Goal: Transaction & Acquisition: Purchase product/service

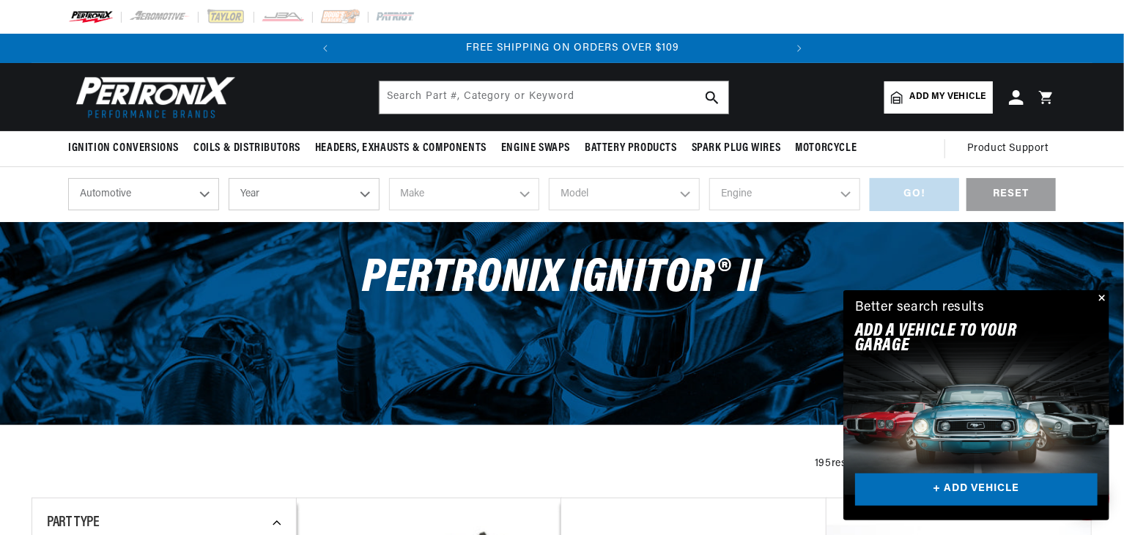
scroll to position [0, 444]
click at [1046, 493] on link "+ ADD VEHICLE" at bounding box center [976, 489] width 242 height 33
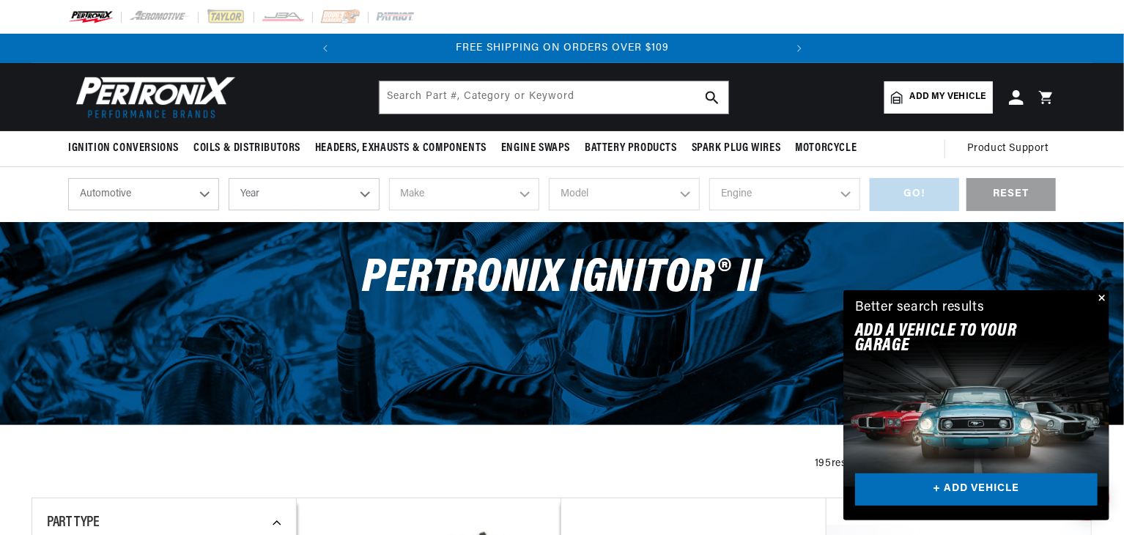
click at [1100, 297] on button "Close" at bounding box center [1100, 299] width 18 height 18
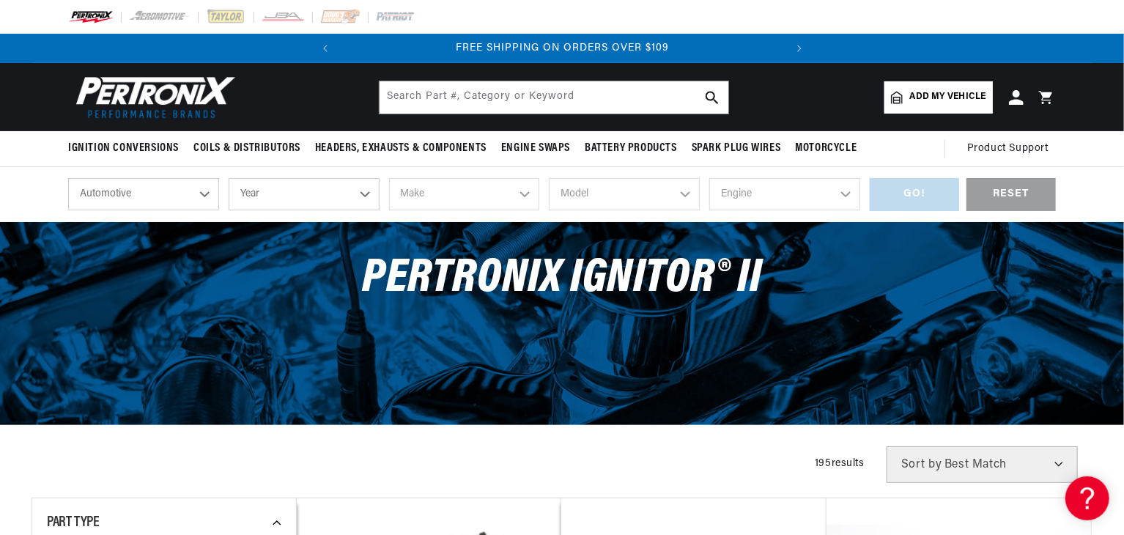
click at [975, 85] on link "Add my vehicle" at bounding box center [938, 97] width 108 height 32
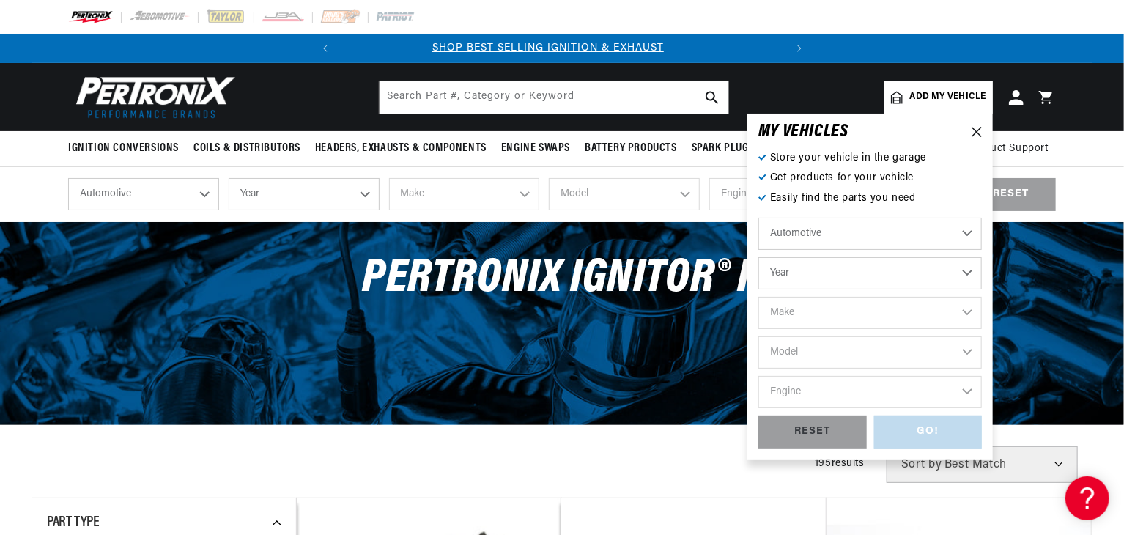
scroll to position [0, 0]
click at [967, 270] on select "Year 2024 2023 2022 2021 2020 2019 2018 2017 2016 2015 2014 2013 2012 2011 2010…" at bounding box center [869, 273] width 223 height 32
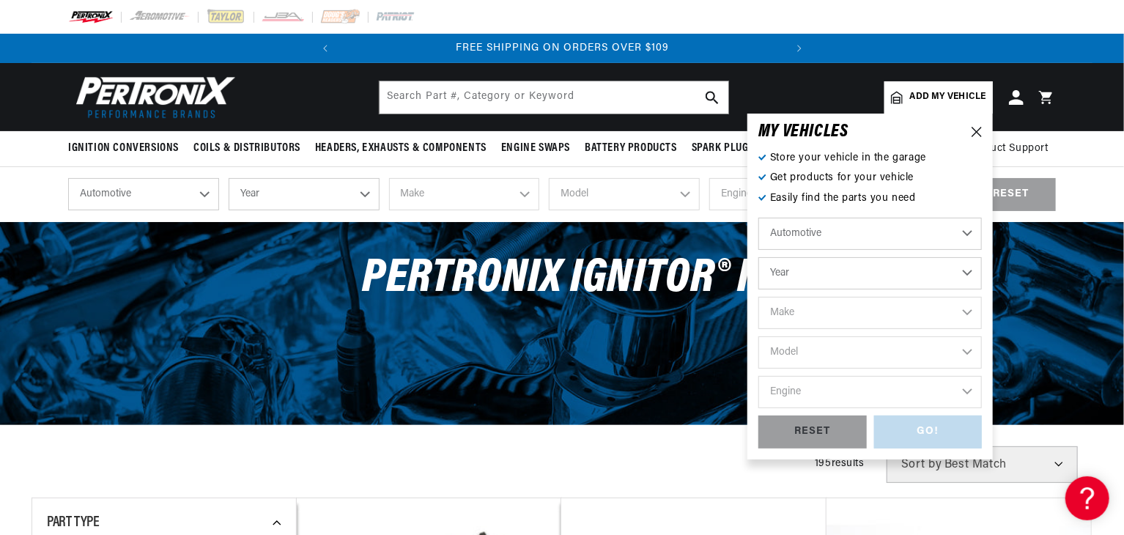
select select "2008"
click at [758, 257] on select "Year 2024 2023 2022 2021 2020 2019 2018 2017 2016 2015 2014 2013 2012 2011 2010…" at bounding box center [869, 273] width 223 height 32
click at [958, 239] on select "Automotive Agricultural Industrial Marine Motorcycle" at bounding box center [869, 234] width 223 height 32
click at [758, 218] on select "Automotive Agricultural Industrial Marine Motorcycle" at bounding box center [869, 234] width 223 height 32
click at [967, 270] on select "2024 2023 2022 2021 2020 2019 2018 2017 2016 2015 2014 2013 2012 2011 2010 2009…" at bounding box center [869, 273] width 223 height 32
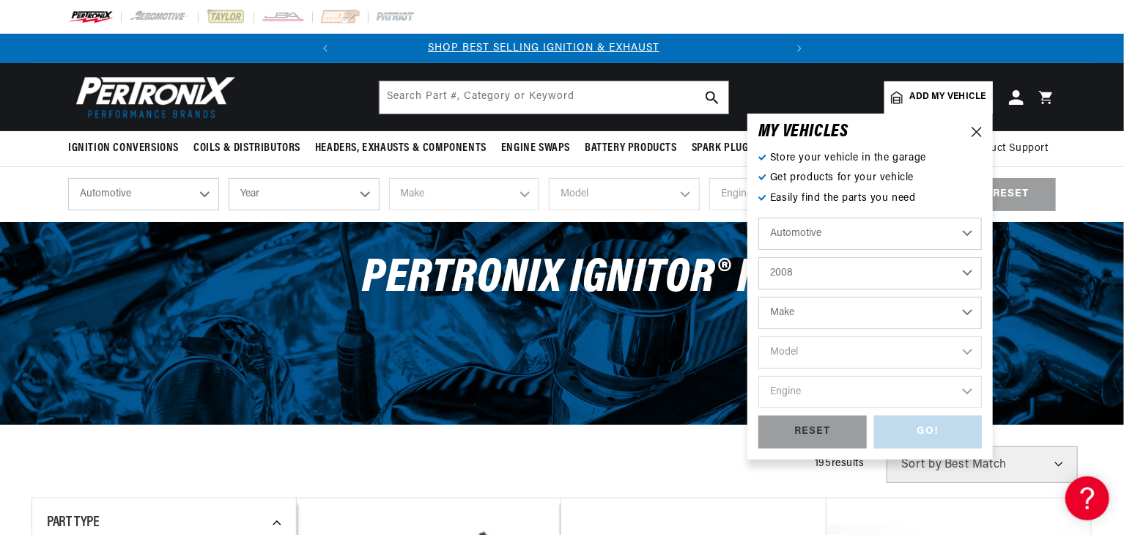
scroll to position [0, 0]
click at [758, 257] on select "2024 2023 2022 2021 2020 2019 2018 2017 2016 2015 2014 2013 2012 2011 2010 2009…" at bounding box center [869, 273] width 223 height 32
click at [968, 267] on select "2024 2023 2022 2021 2020 2019 2018 2017 2016 2015 2014 2013 2012 2011 2010 2009…" at bounding box center [869, 273] width 223 height 32
click at [964, 275] on select "2024 2023 2022 2021 2020 2019 2018 2017 2016 2015 2014 2013 2012 2011 2010 2009…" at bounding box center [869, 273] width 223 height 32
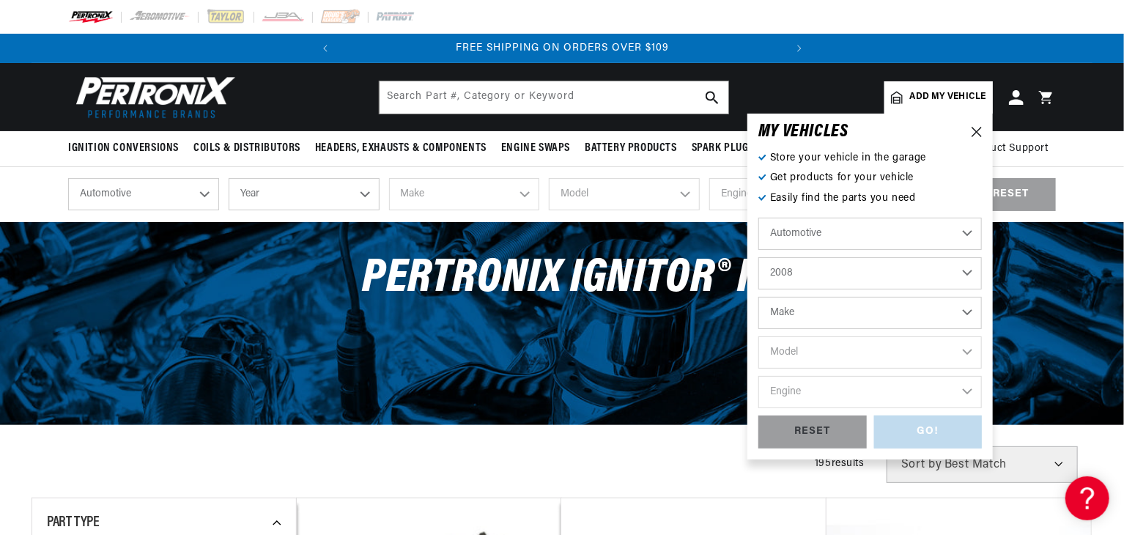
click at [964, 275] on select "2024 2023 2022 2021 2020 2019 2018 2017 2016 2015 2014 2013 2012 2011 2010 2009…" at bounding box center [869, 273] width 223 height 32
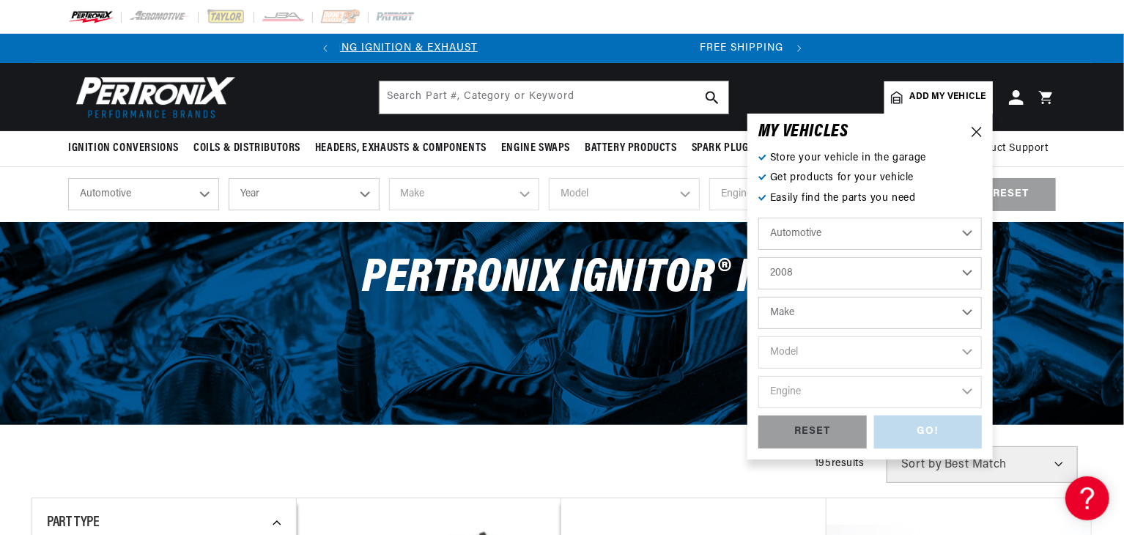
click at [964, 275] on select "2024 2023 2022 2021 2020 2019 2018 2017 2016 2015 2014 2013 2012 2011 2010 2009…" at bounding box center [869, 273] width 223 height 32
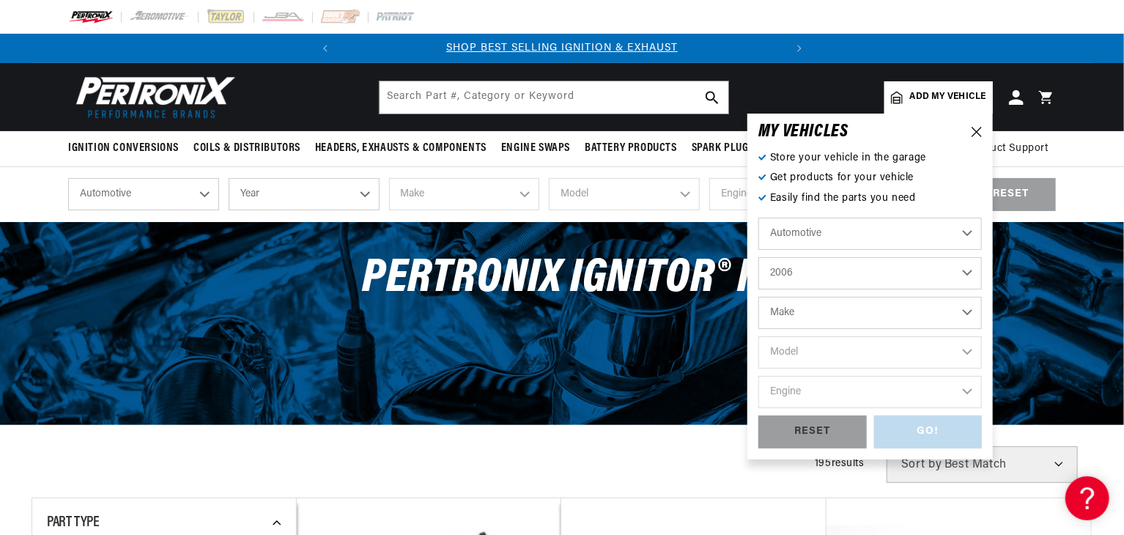
click at [758, 257] on select "2024 2023 2022 2021 2020 2019 2018 2017 2016 2015 2014 2013 2012 2011 2010 2009…" at bounding box center [869, 273] width 223 height 32
click at [964, 248] on select "Automotive Agricultural Industrial Marine Motorcycle" at bounding box center [869, 234] width 223 height 32
click at [968, 271] on select "2024 2023 2022 2021 2020 2019 2018 2017 2016 2015 2014 2013 2012 2011 2010 2009…" at bounding box center [869, 273] width 223 height 32
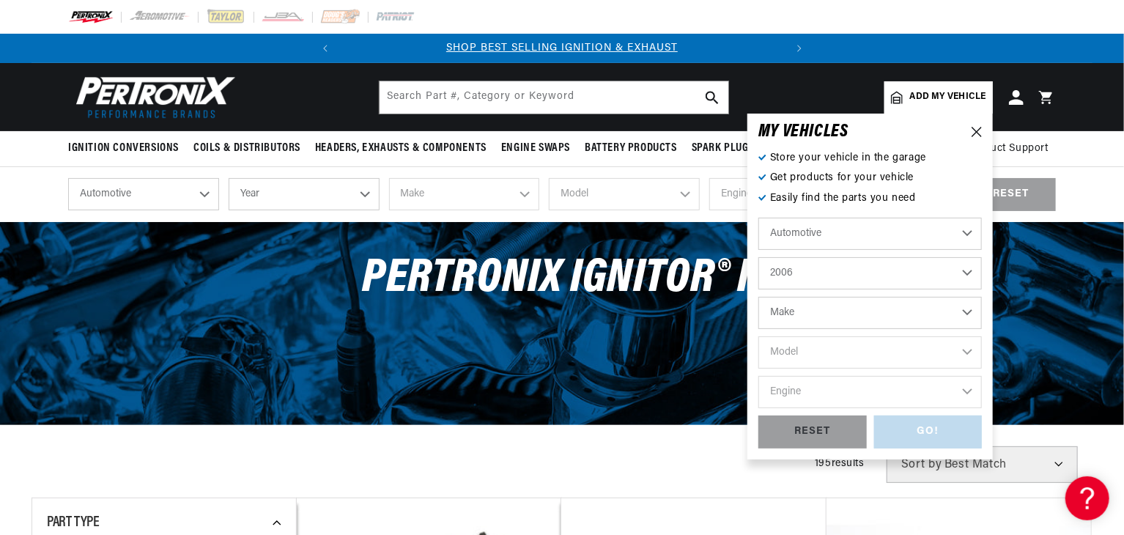
select select "2001"
click at [1105, 171] on div "shop by vehicle What are you working on? Automotive Agricultural Industrial Mar…" at bounding box center [562, 194] width 1124 height 55
click at [976, 128] on icon at bounding box center [976, 132] width 10 height 10
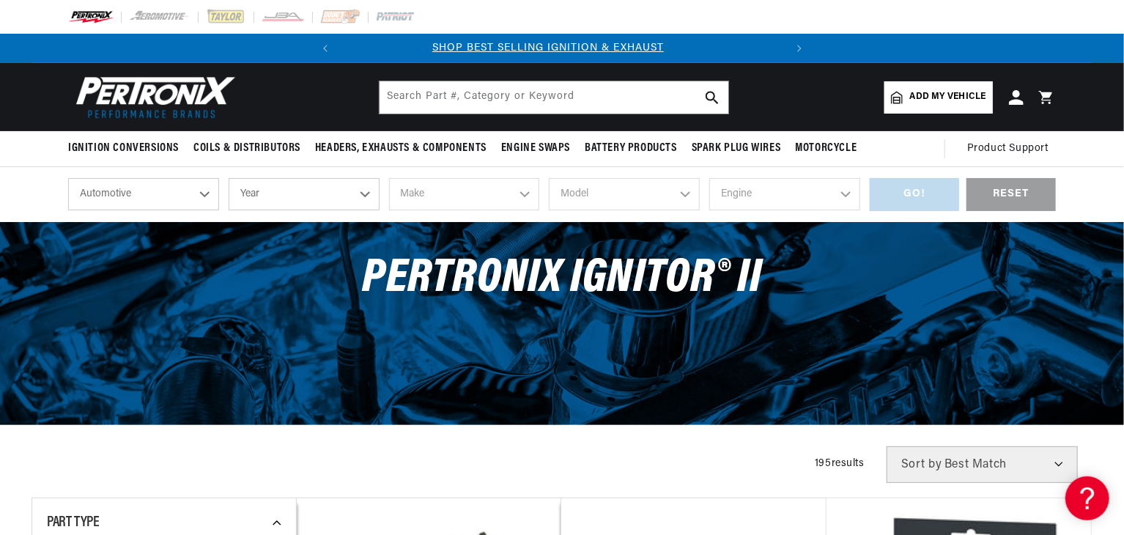
scroll to position [0, 0]
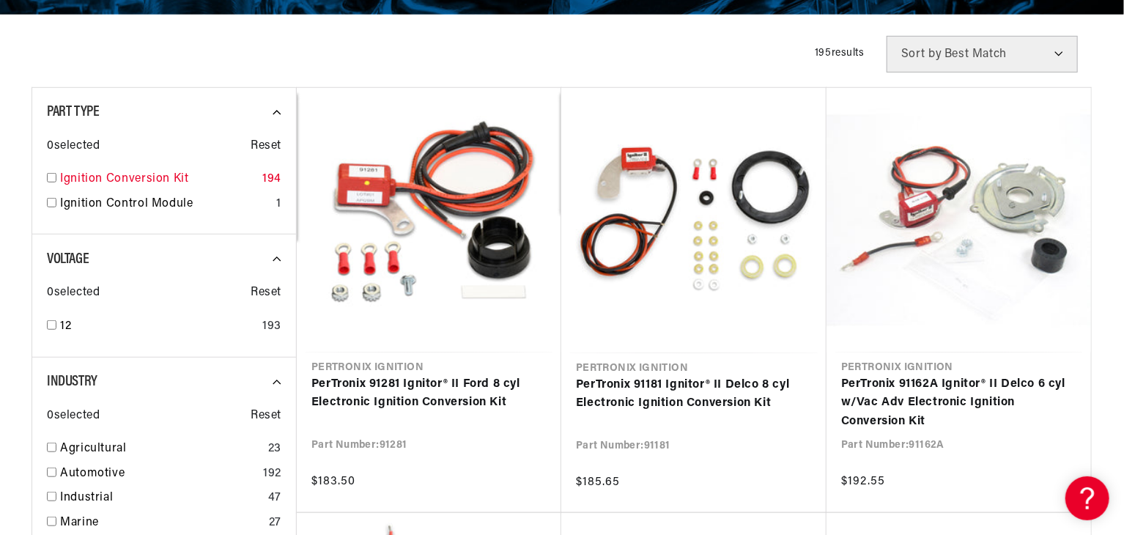
click at [48, 179] on input "checkbox" at bounding box center [52, 178] width 10 height 10
checkbox input "true"
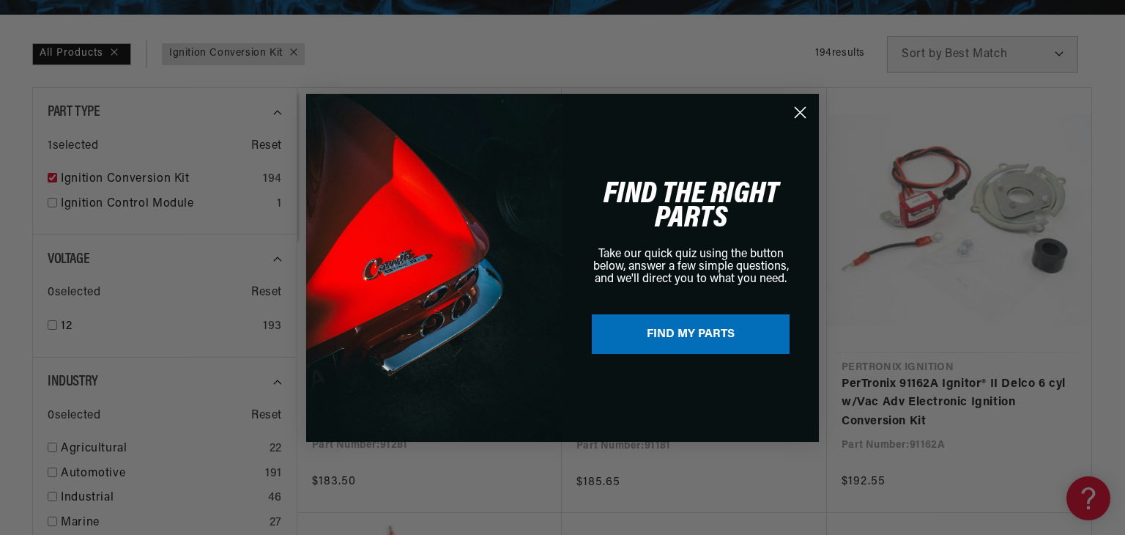
click at [797, 112] on circle "Close dialog" at bounding box center [800, 112] width 24 height 24
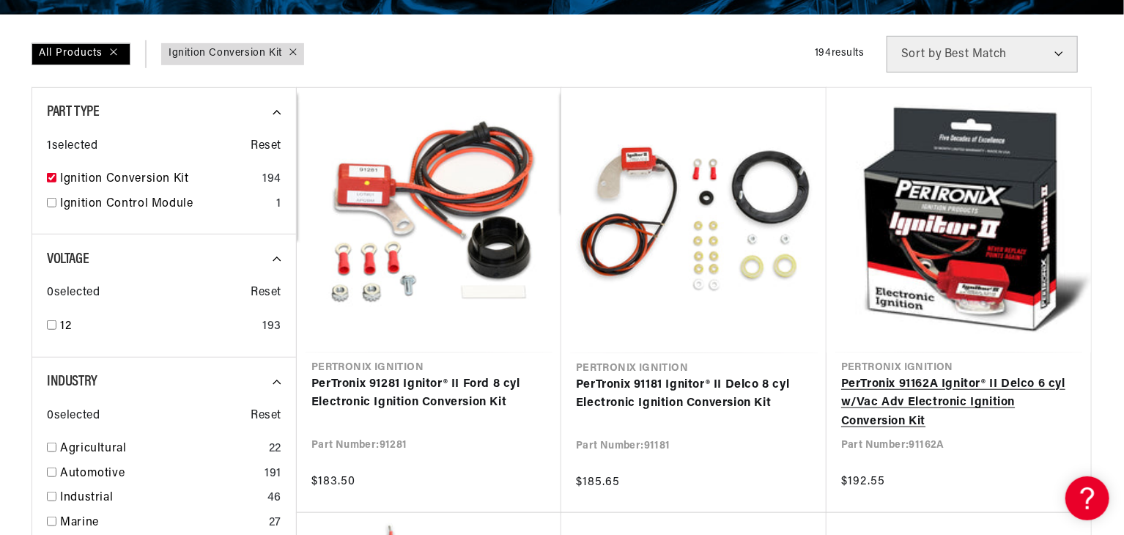
scroll to position [0, 444]
click at [883, 399] on link "PerTronix 91162A Ignitor® II Delco 6 cyl w/Vac Adv Electronic Ignition Conversi…" at bounding box center [958, 403] width 235 height 56
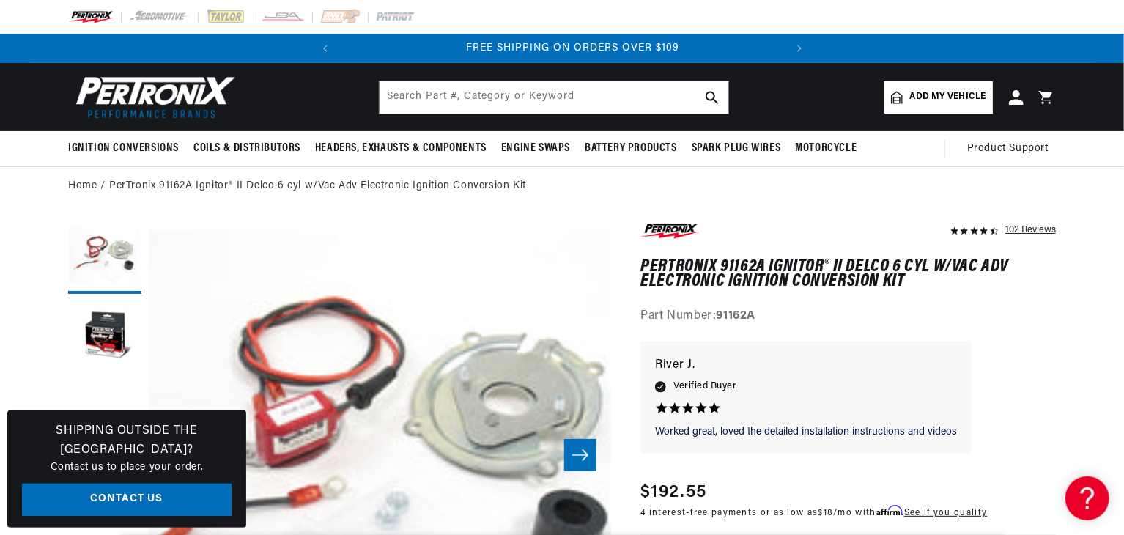
scroll to position [0, 444]
click at [971, 412] on div "Worked great, loved the detailed Worked great, loved the detailed installation …" at bounding box center [805, 397] width 331 height 113
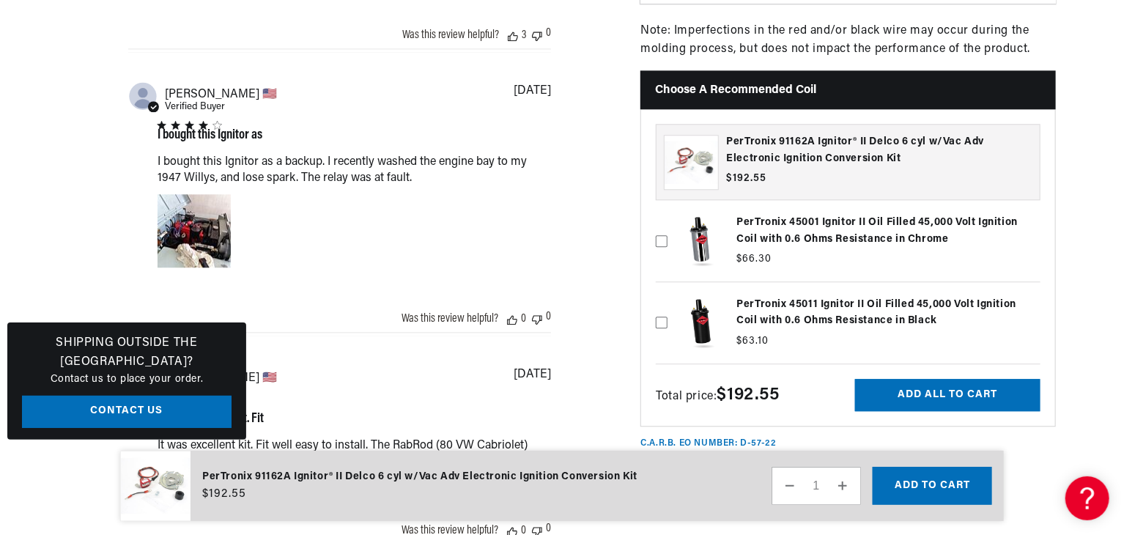
scroll to position [0, 0]
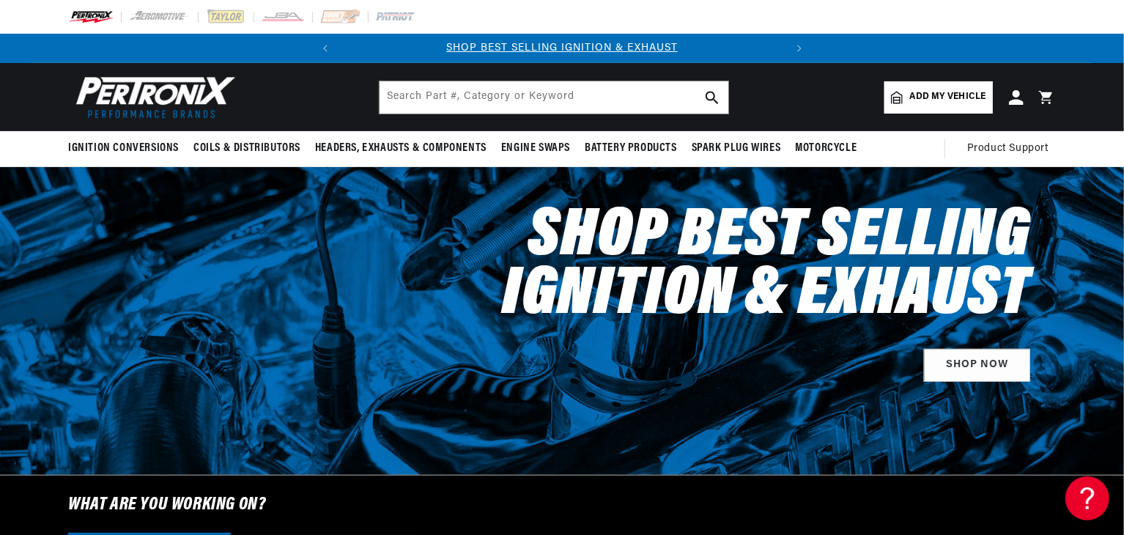
click at [951, 89] on link "Add my vehicle" at bounding box center [938, 97] width 108 height 32
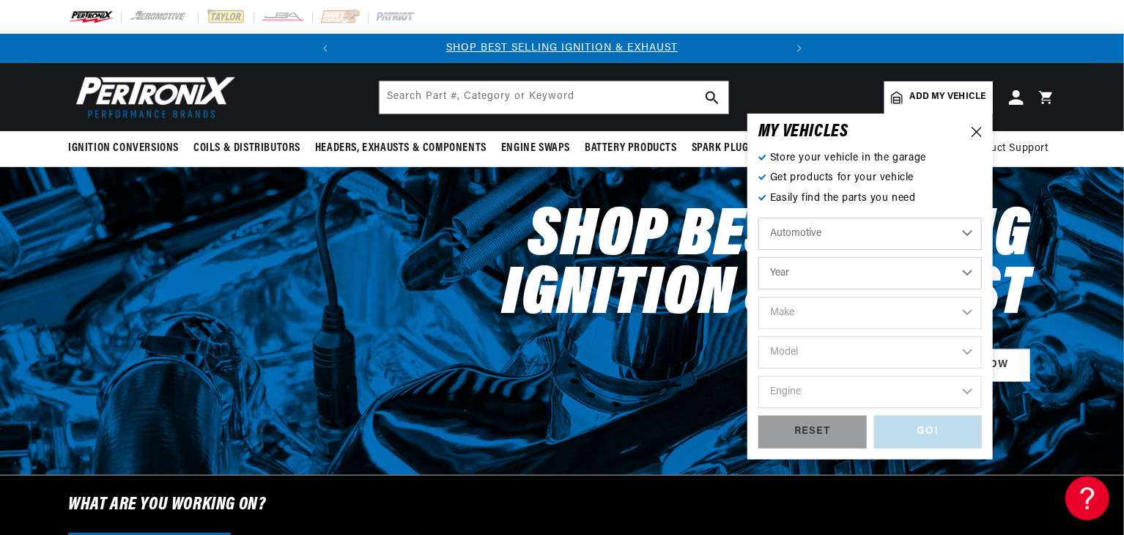
click at [968, 229] on select "Automotive Agricultural Industrial Marine Motorcycle" at bounding box center [869, 234] width 223 height 32
click at [968, 270] on select "Year 2024 2023 2022 2021 2020 2019 2018 2017 2016 2015 2014 2013 2012 2011 2010…" at bounding box center [869, 273] width 223 height 32
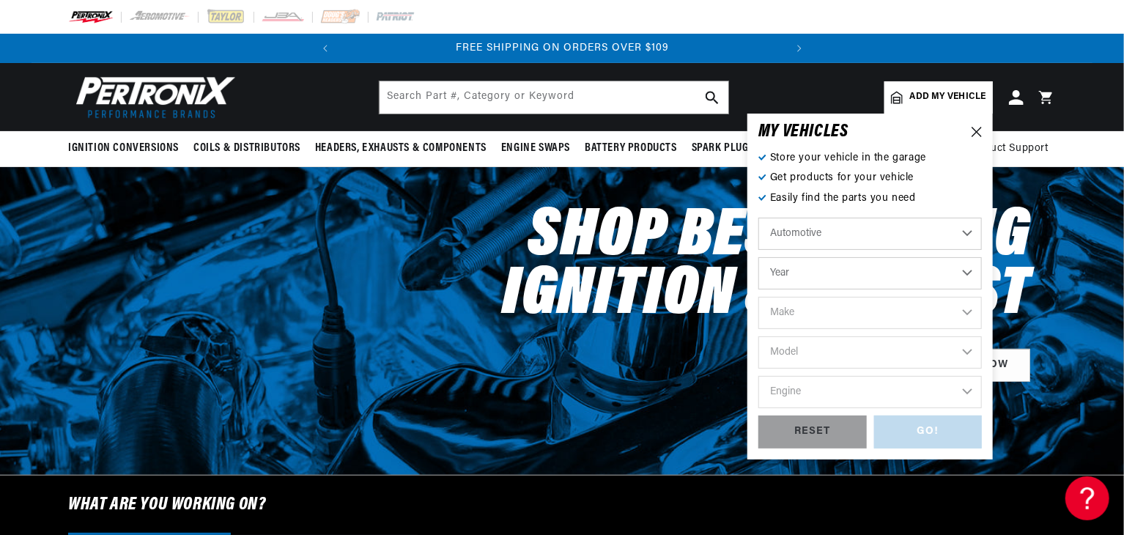
click at [968, 270] on select "Year 2024 2023 2022 2021 2020 2019 2018 2017 2016 2015 2014 2013 2012 2011 2010…" at bounding box center [869, 273] width 223 height 32
select select "2007"
click at [758, 257] on select "Year 2024 2023 2022 2021 2020 2019 2018 2017 2016 2015 2014 2013 2012 2011 2010…" at bounding box center [869, 273] width 223 height 32
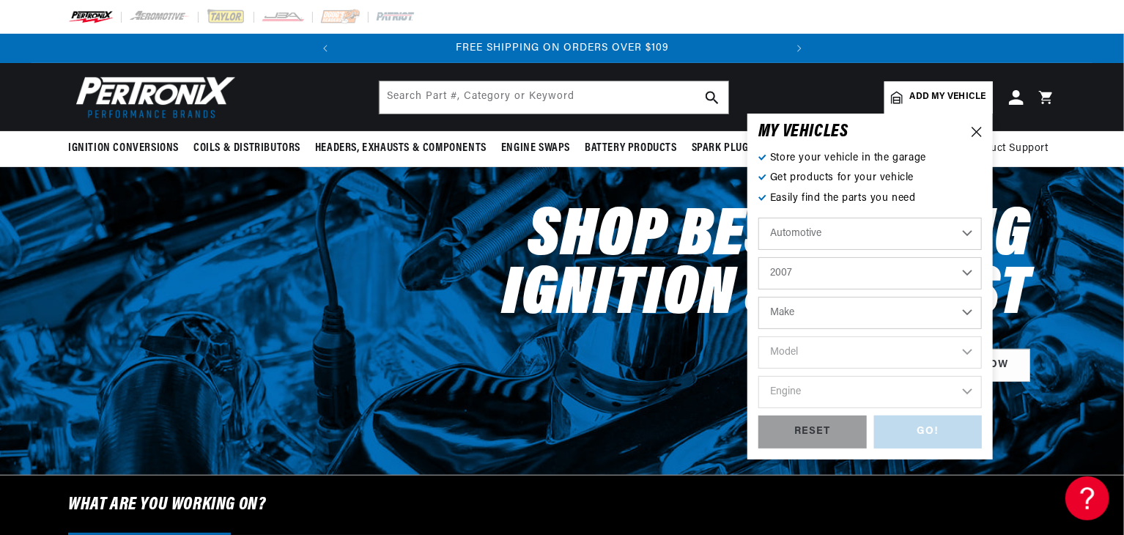
click at [970, 247] on select "Automotive Agricultural Industrial Marine Motorcycle" at bounding box center [869, 234] width 223 height 32
click at [758, 218] on select "Automotive Agricultural Industrial Marine Motorcycle" at bounding box center [869, 234] width 223 height 32
click at [979, 266] on select "2024 2023 2022 2021 2020 2019 2018 2017 2016 2015 2014 2013 2012 2011 2010 2009…" at bounding box center [869, 273] width 223 height 32
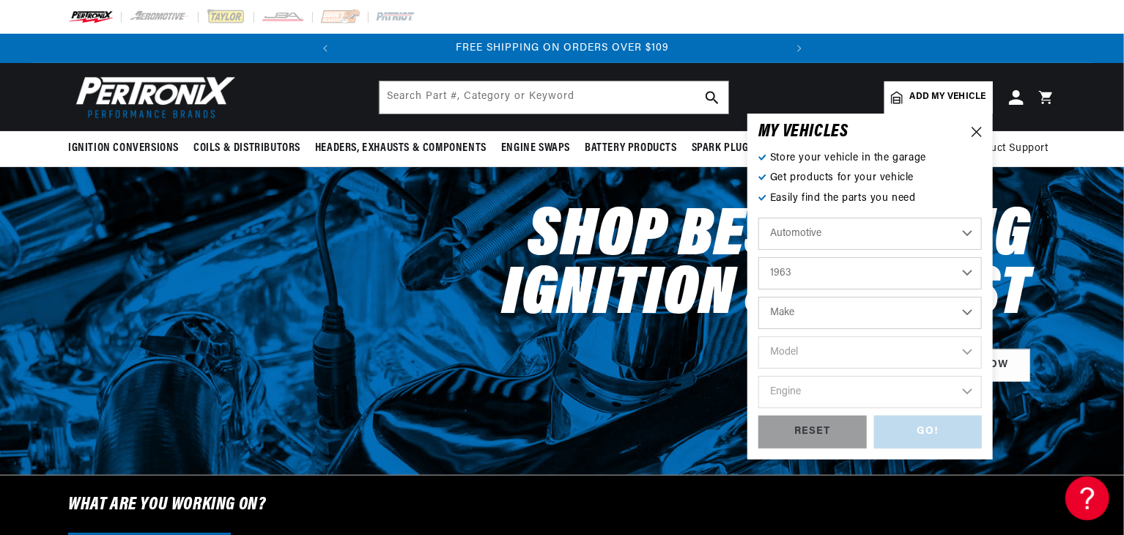
click at [758, 257] on select "2024 2023 2022 2021 2020 2019 2018 2017 2016 2015 2014 2013 2012 2011 2010 2009…" at bounding box center [869, 273] width 223 height 32
select select "1963"
click at [968, 311] on select "Make American Motors Aston Martin Austin Austin Healey Bentley Buick Cadillac C…" at bounding box center [869, 313] width 223 height 32
select select "Chevrolet"
click at [758, 297] on select "Make American Motors Aston Martin Austin Austin Healey Bentley Buick Cadillac C…" at bounding box center [869, 313] width 223 height 32
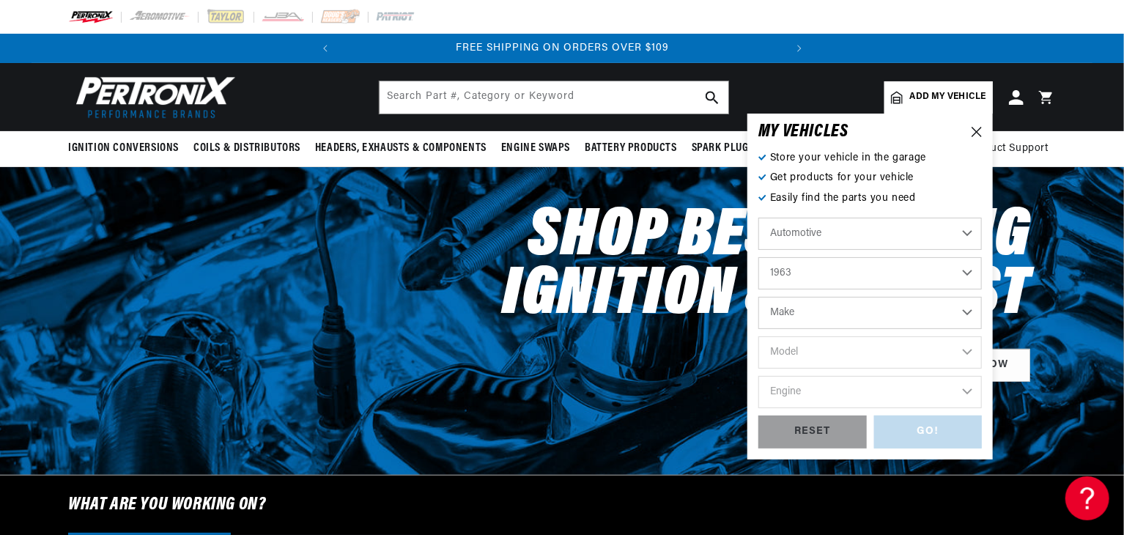
select select "Chevrolet"
click at [962, 355] on select "Model Bel Air Biscayne C10 Pickup C20 Pickup C30 Pickup Chevy II Corvair Corvet…" at bounding box center [869, 352] width 223 height 32
select select "C10-Pickup"
click at [758, 336] on select "Model Bel Air Biscayne C10 Pickup C20 Pickup C30 Pickup Chevy II Corvair Corvet…" at bounding box center [869, 352] width 223 height 32
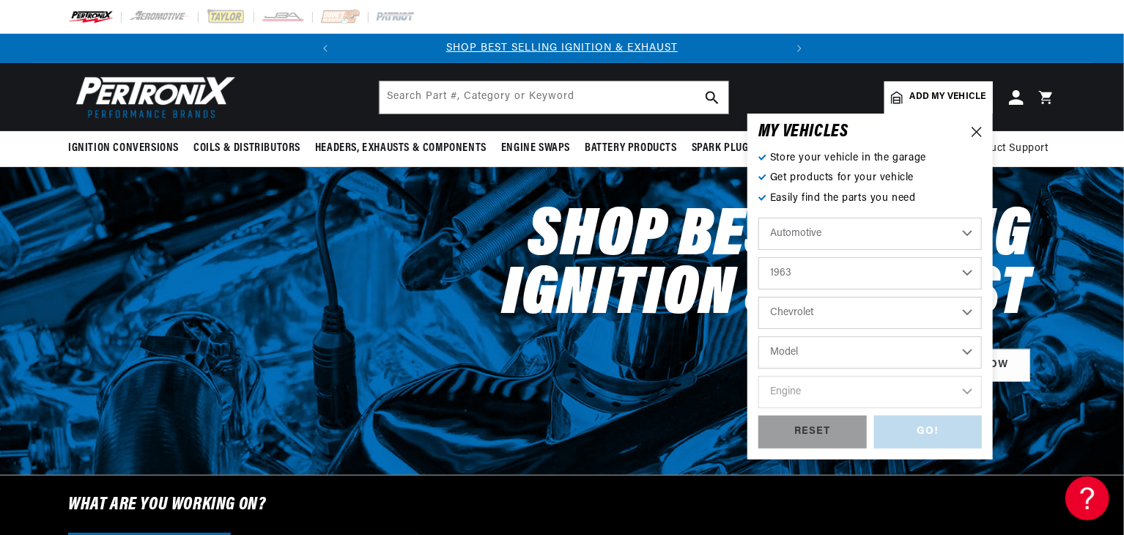
select select "C10-Pickup"
click at [964, 387] on select "Engine 4.1L 230cid / 3.8L 235cid / 3.8L 283cid / 4.6L 292cid / 4.8L" at bounding box center [869, 392] width 223 height 32
select select "230cid-3.8L"
click at [758, 376] on select "Engine 4.1L 230cid / 3.8L 235cid / 3.8L 283cid / 4.6L 292cid / 4.8L" at bounding box center [869, 392] width 223 height 32
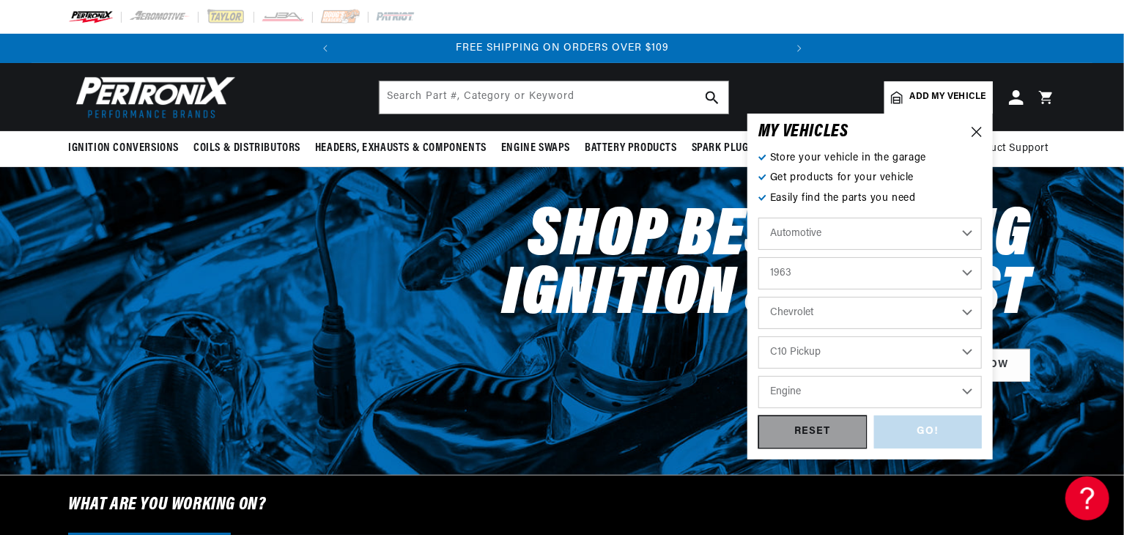
select select "230cid-3.8L"
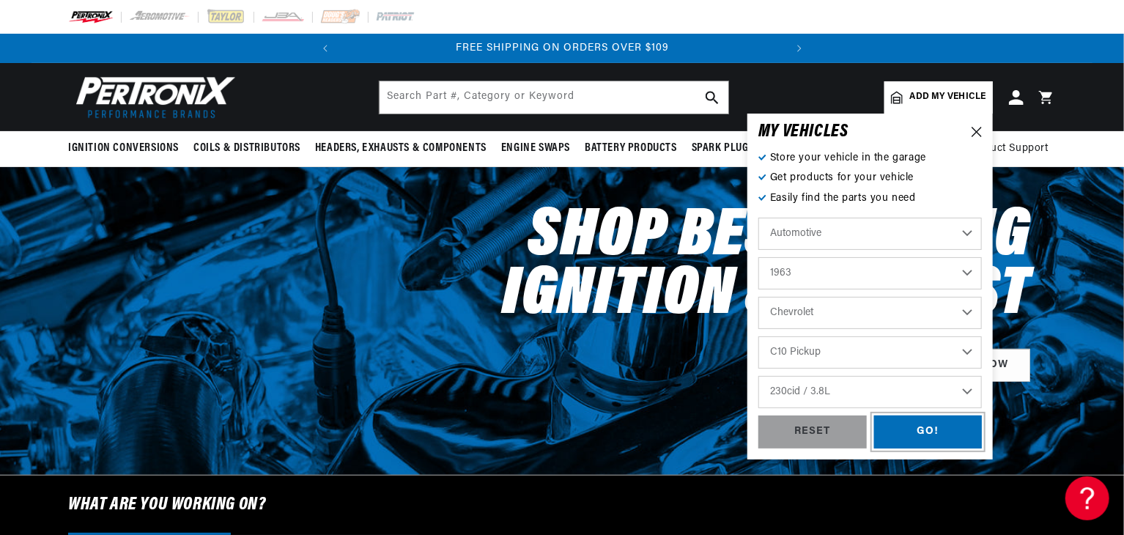
click at [911, 429] on div "GO!" at bounding box center [928, 431] width 108 height 33
select select "1963"
select select "Chevrolet"
select select "C10-Pickup"
select select "230cid-3.8L"
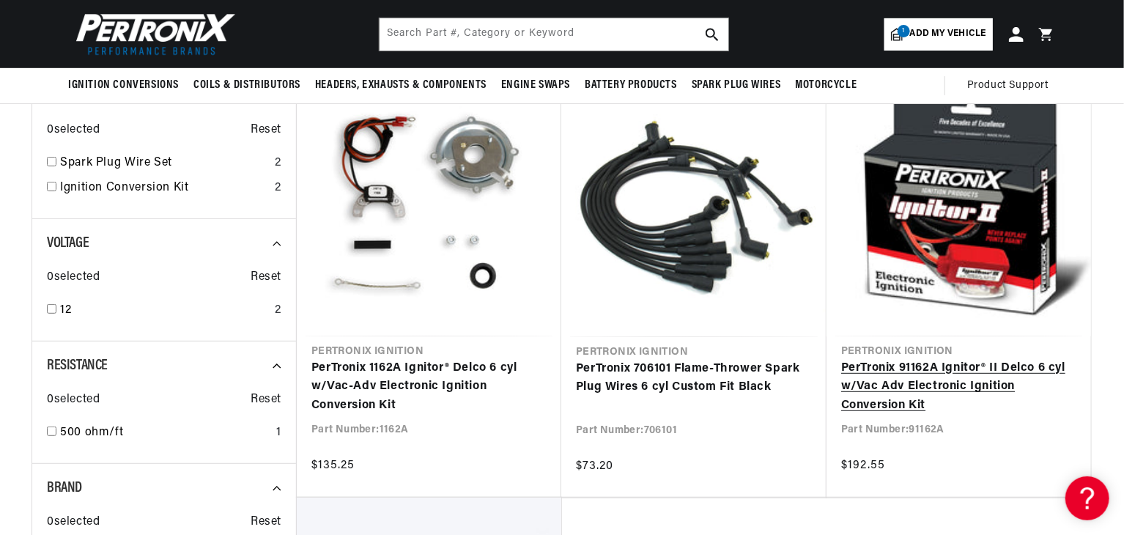
click at [960, 383] on link "PerTronix 91162A Ignitor® II Delco 6 cyl w/Vac Adv Electronic Ignition Conversi…" at bounding box center [958, 387] width 235 height 56
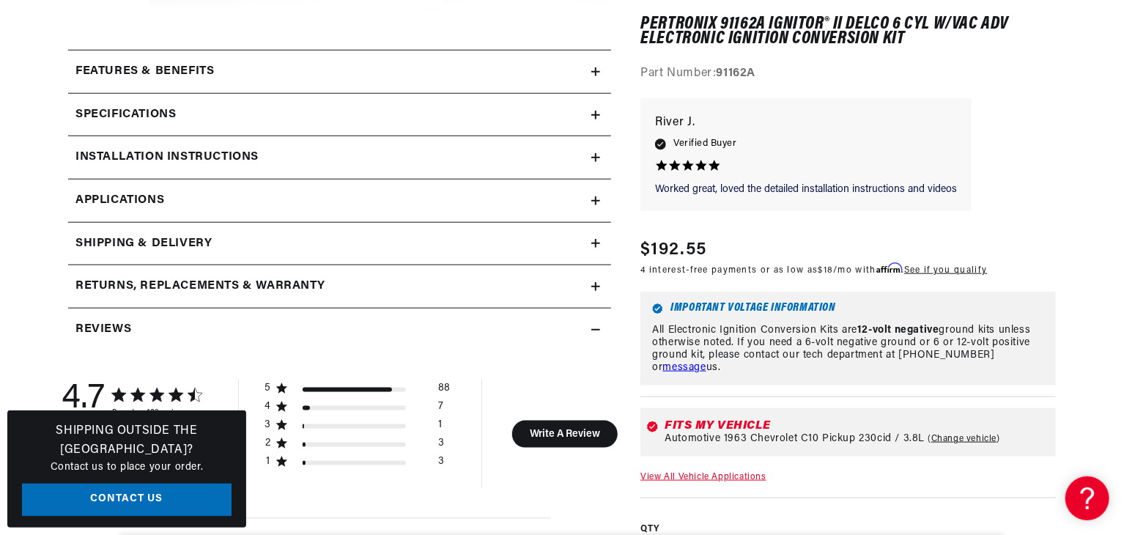
scroll to position [674, 0]
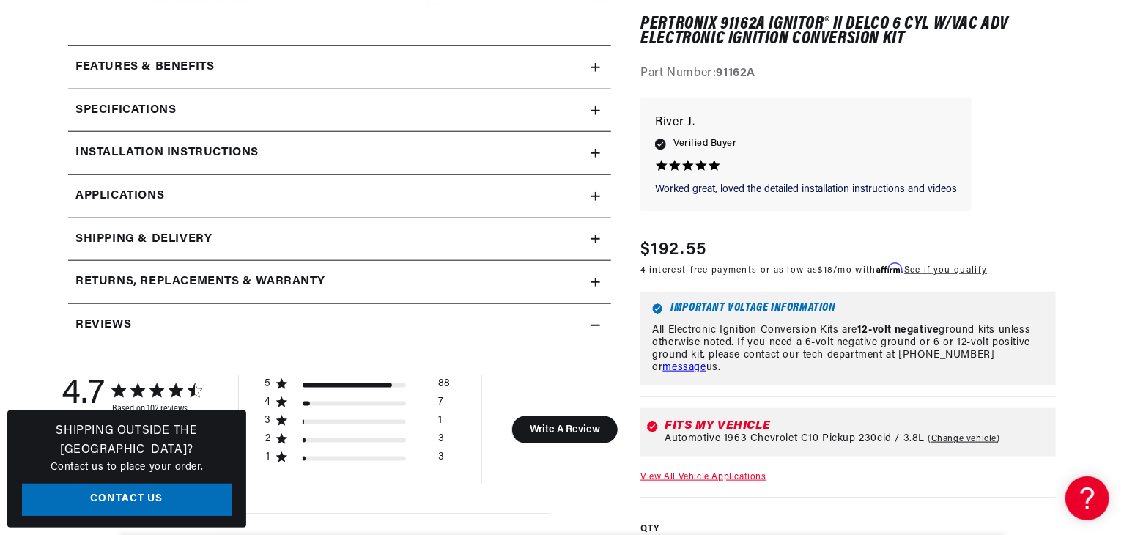
drag, startPoint x: 1110, startPoint y: 509, endPoint x: 1124, endPoint y: 422, distance: 88.3
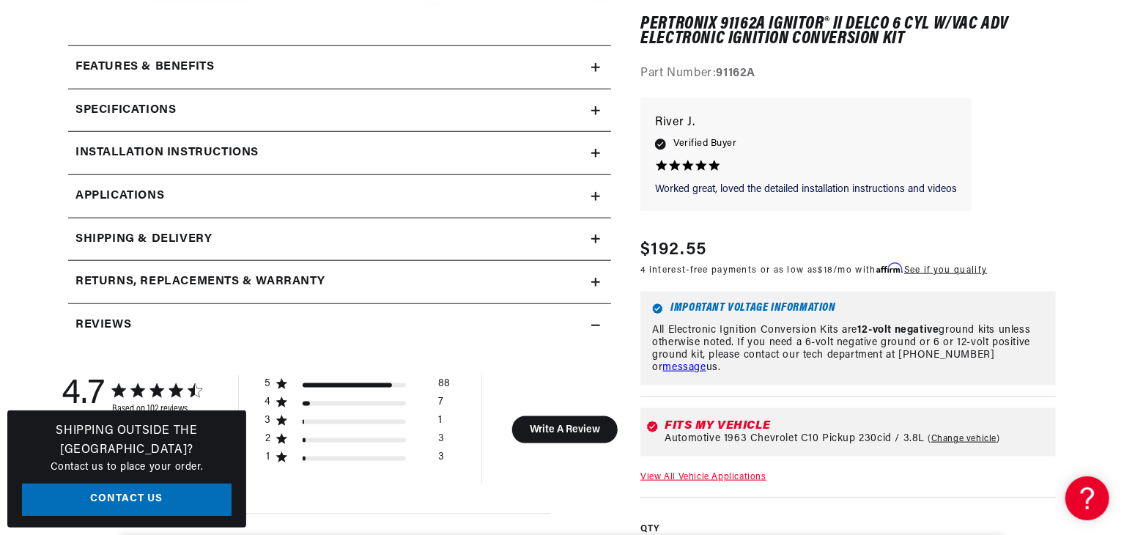
scroll to position [0, 0]
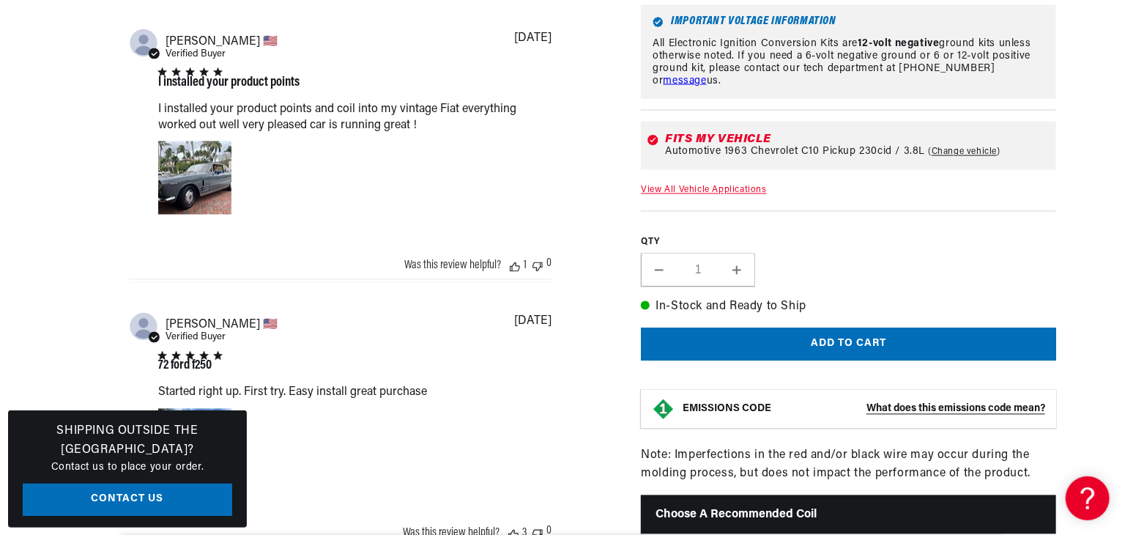
scroll to position [0, 444]
click at [978, 328] on button "Add to cart" at bounding box center [847, 344] width 415 height 33
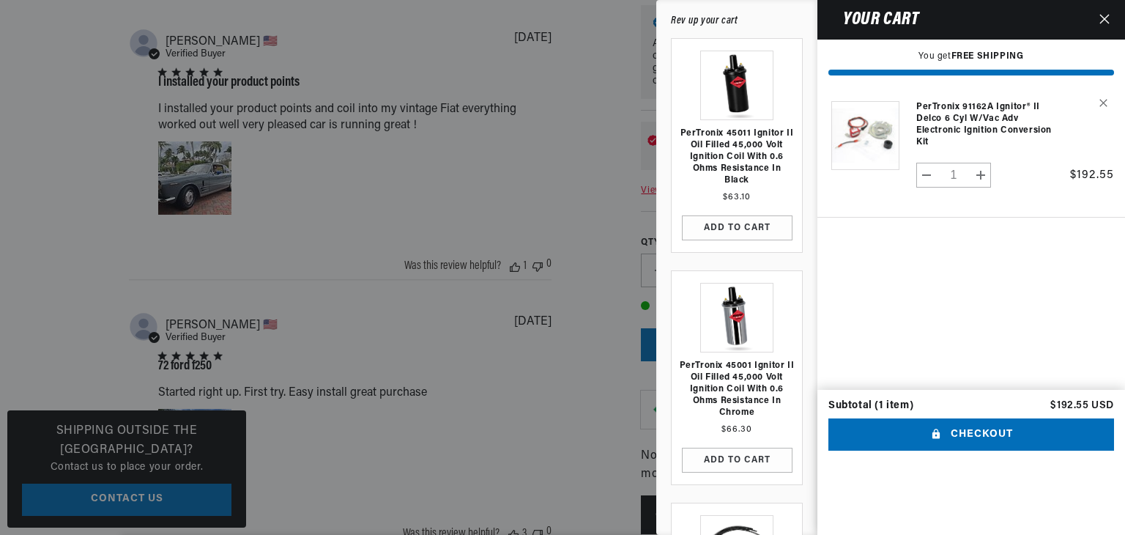
scroll to position [0, 0]
click at [764, 226] on button "ADD TO CART" at bounding box center [737, 227] width 111 height 25
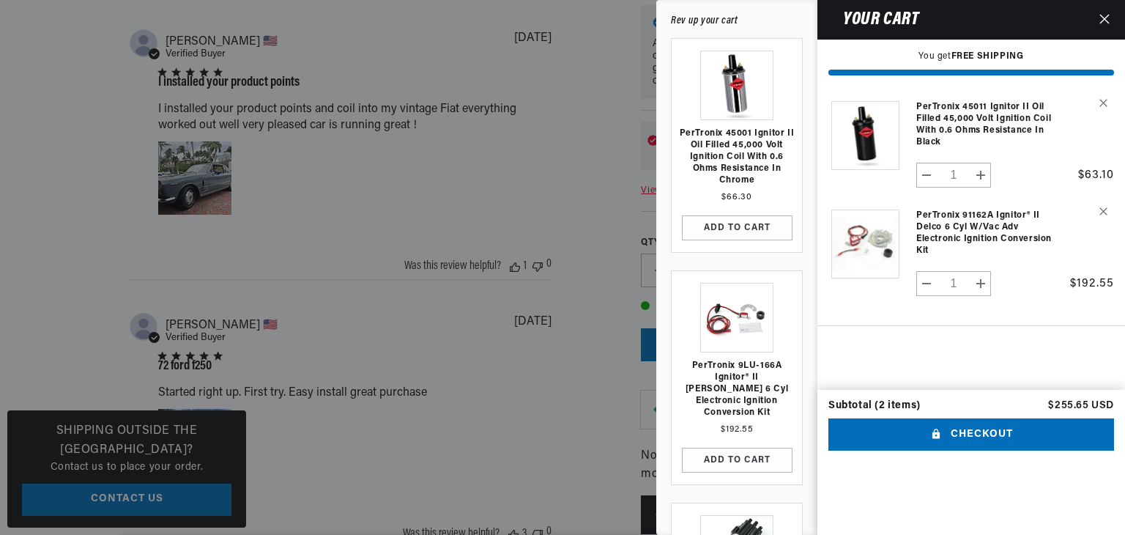
click at [805, 489] on div "PerTronix 45001 Ignitor II Oil Filled 45,000 Volt Ignition Coil with 0.6 Ohms R…" at bounding box center [737, 290] width 154 height 505
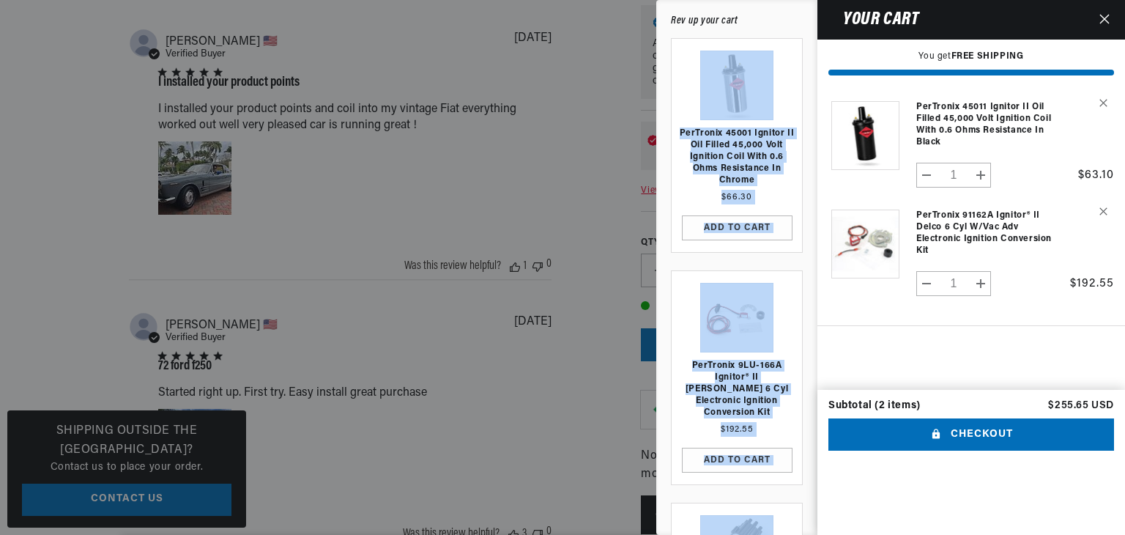
click at [805, 489] on div "PerTronix 45001 Ignitor II Oil Filled 45,000 Volt Ignition Coil with 0.6 Ohms R…" at bounding box center [737, 290] width 154 height 505
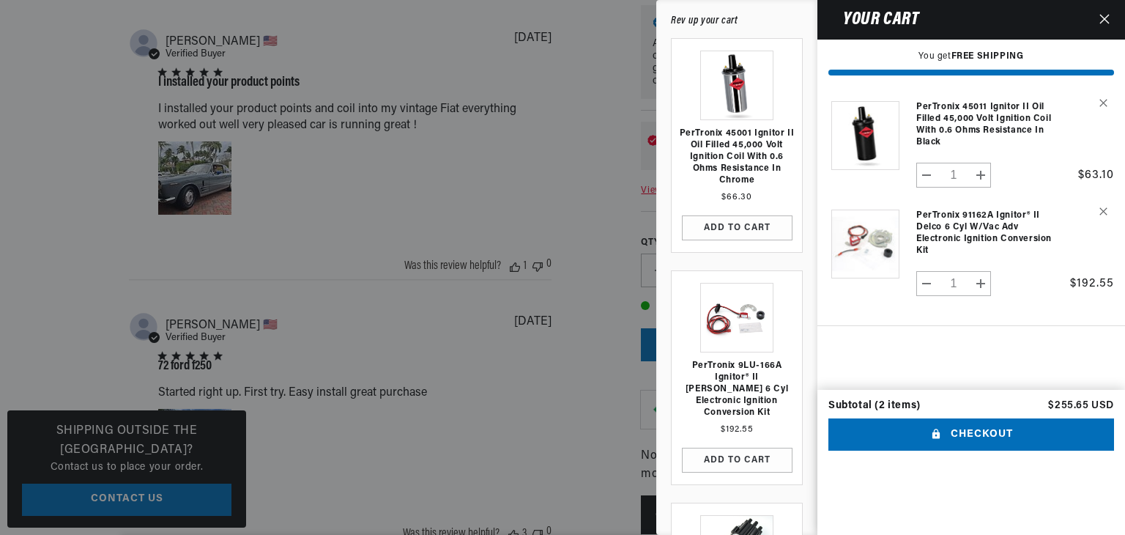
click at [703, 24] on div "Rev up your cart" at bounding box center [737, 21] width 132 height 12
click at [1121, 516] on div "Subtotal (2 items) $255.65 USD Checkout Checkout One or more of the items in yo…" at bounding box center [971, 462] width 308 height 145
click at [804, 519] on div "PerTronix 45001 Ignitor II Oil Filled 45,000 Volt Ignition Coil with 0.6 Ohms R…" at bounding box center [737, 290] width 154 height 505
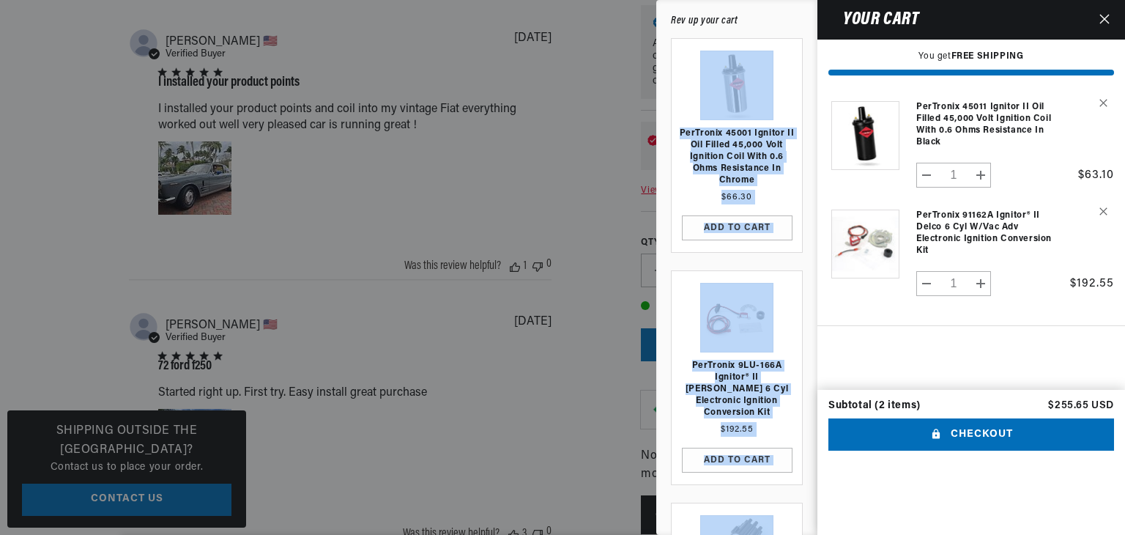
click at [804, 519] on div "PerTronix 45001 Ignitor II Oil Filled 45,000 Volt Ignition Coil with 0.6 Ohms R…" at bounding box center [737, 290] width 154 height 505
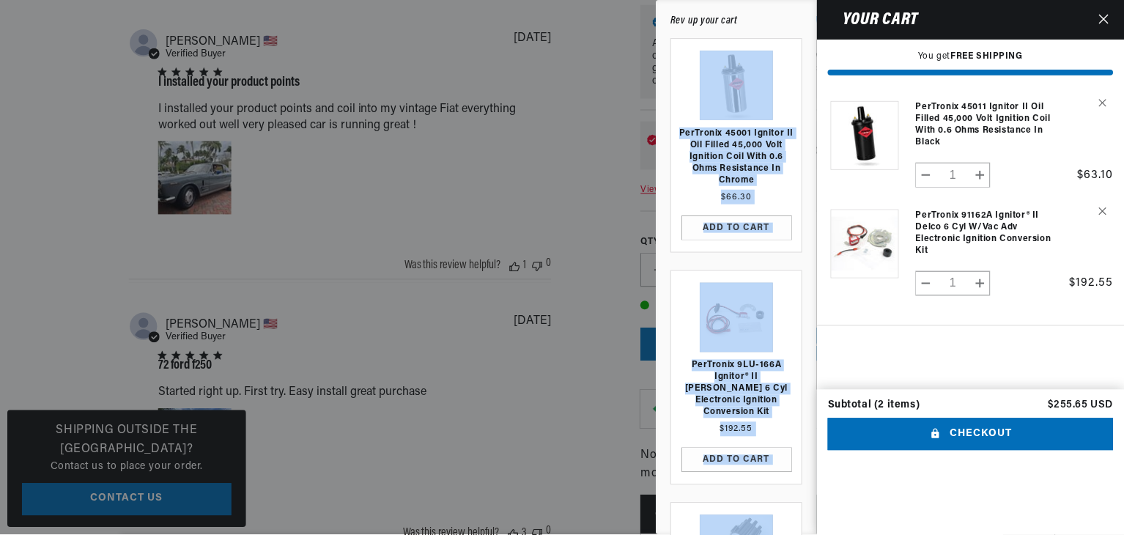
scroll to position [0, 444]
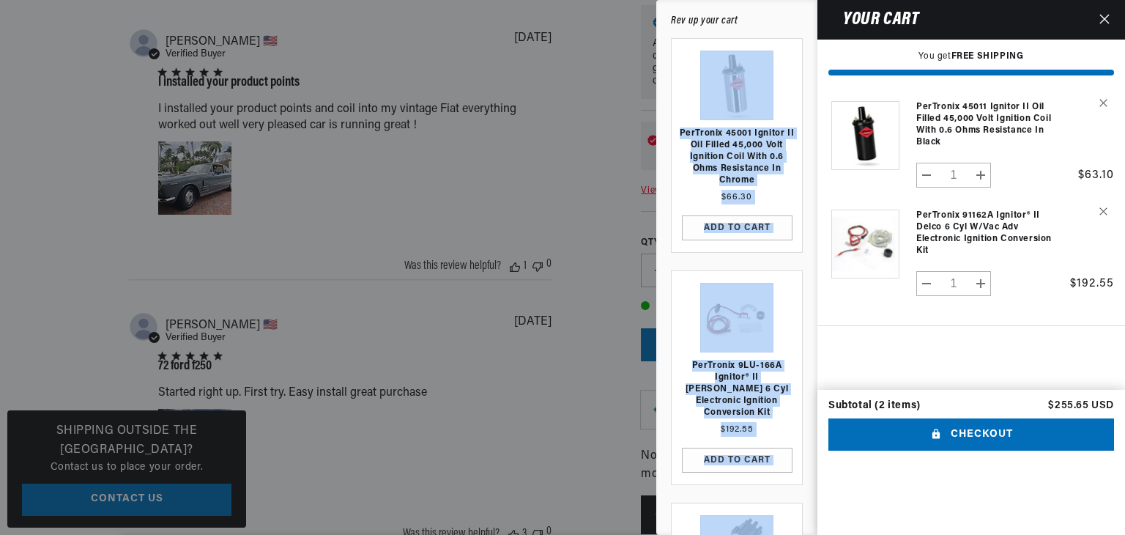
click at [1102, 23] on icon "Close" at bounding box center [1104, 19] width 10 height 10
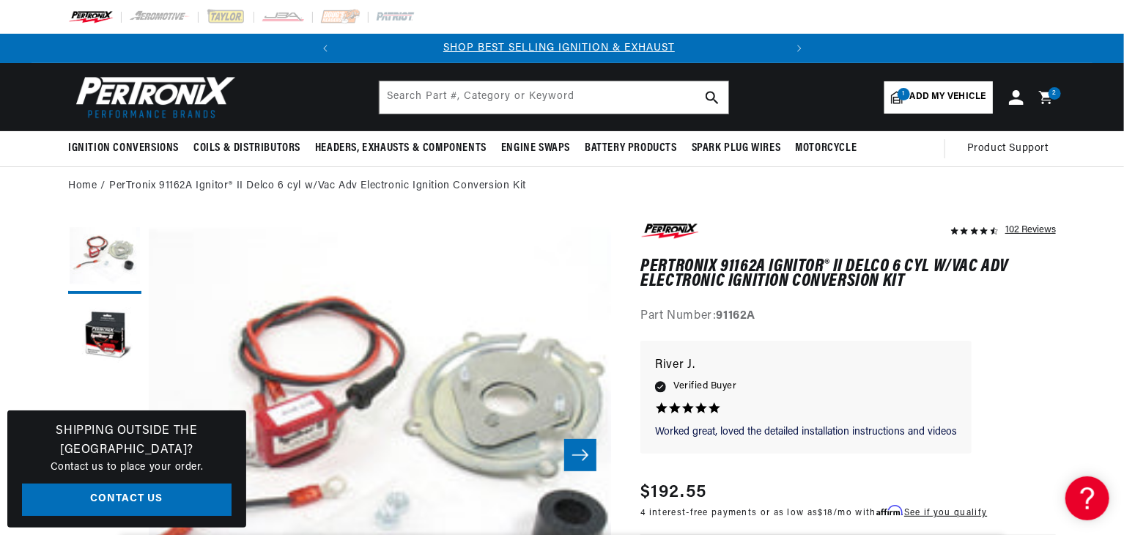
scroll to position [0, 0]
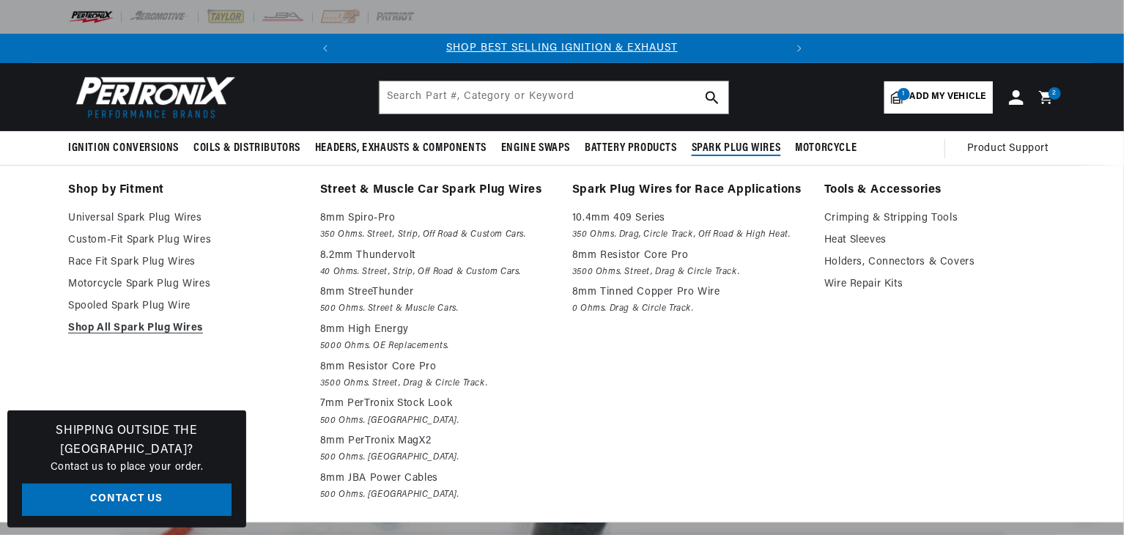
click at [749, 150] on span "Spark Plug Wires" at bounding box center [735, 148] width 89 height 15
click at [182, 245] on link "Custom-Fit Spark Plug Wires" at bounding box center [183, 240] width 231 height 18
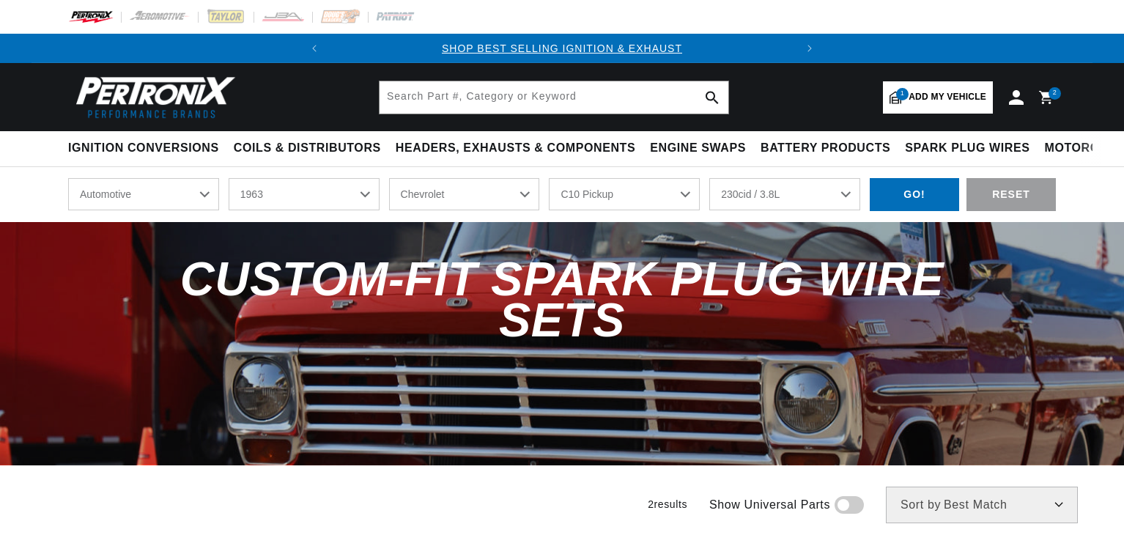
select select "1963"
select select "Chevrolet"
select select "C10-Pickup"
select select "230cid-3.8L"
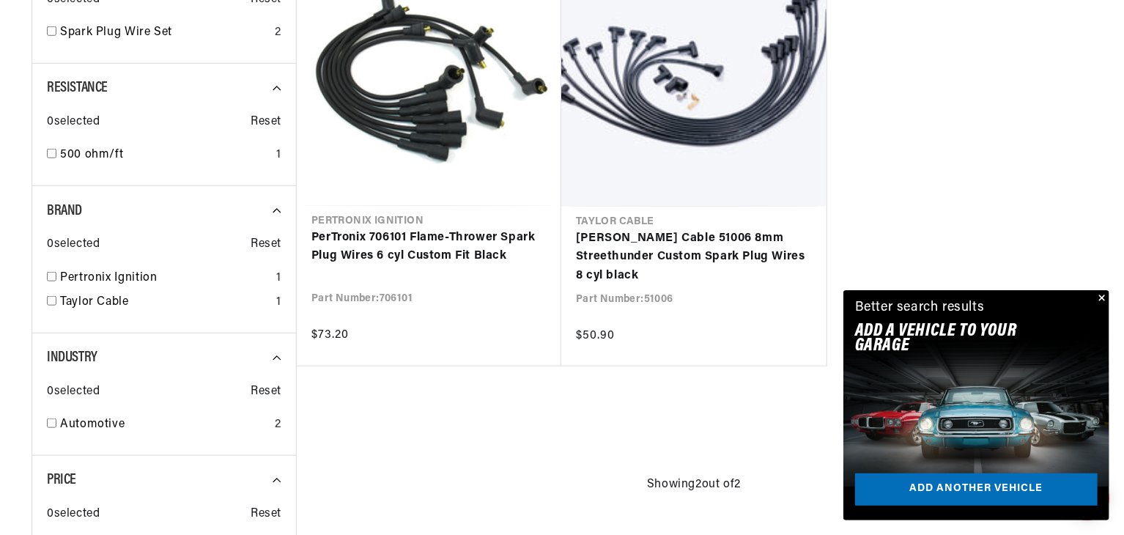
scroll to position [586, 0]
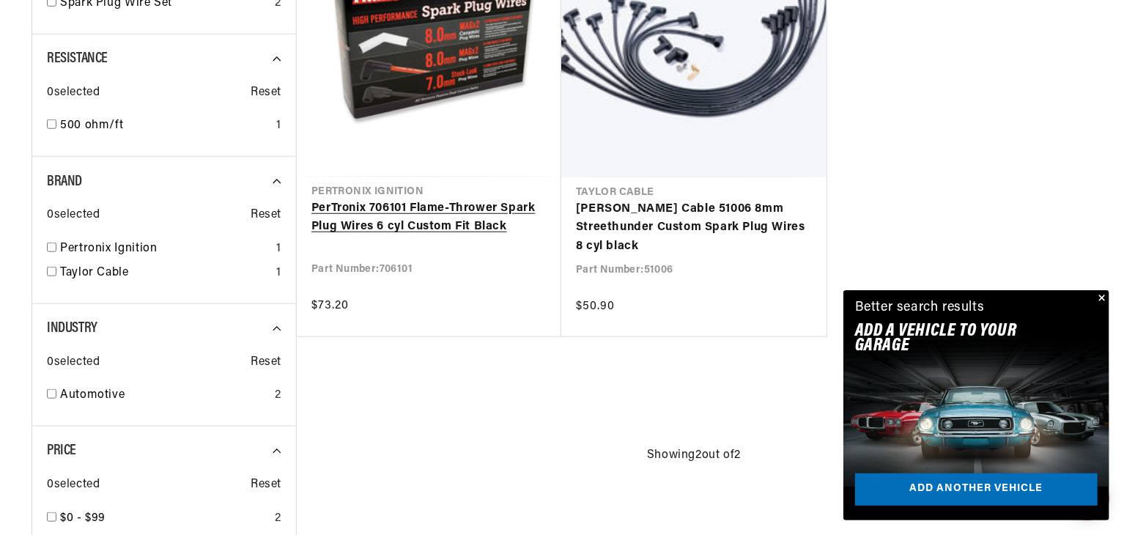
click at [400, 215] on link "PerTronix 706101 Flame-Thrower Spark Plug Wires 6 cyl Custom Fit Black" at bounding box center [428, 217] width 235 height 37
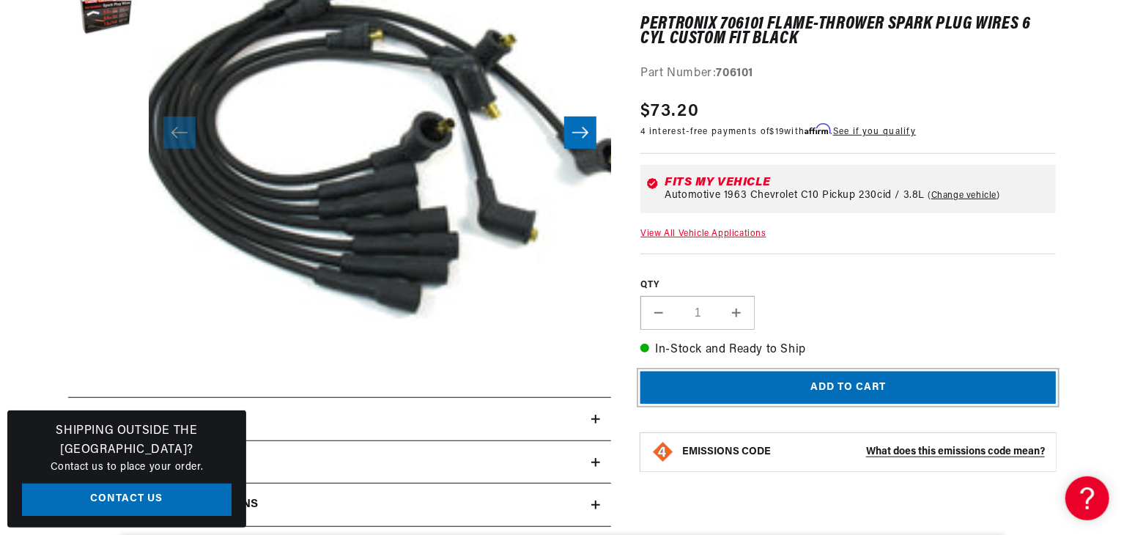
click at [899, 387] on button "Add to cart" at bounding box center [847, 387] width 415 height 33
